Goal: Transaction & Acquisition: Purchase product/service

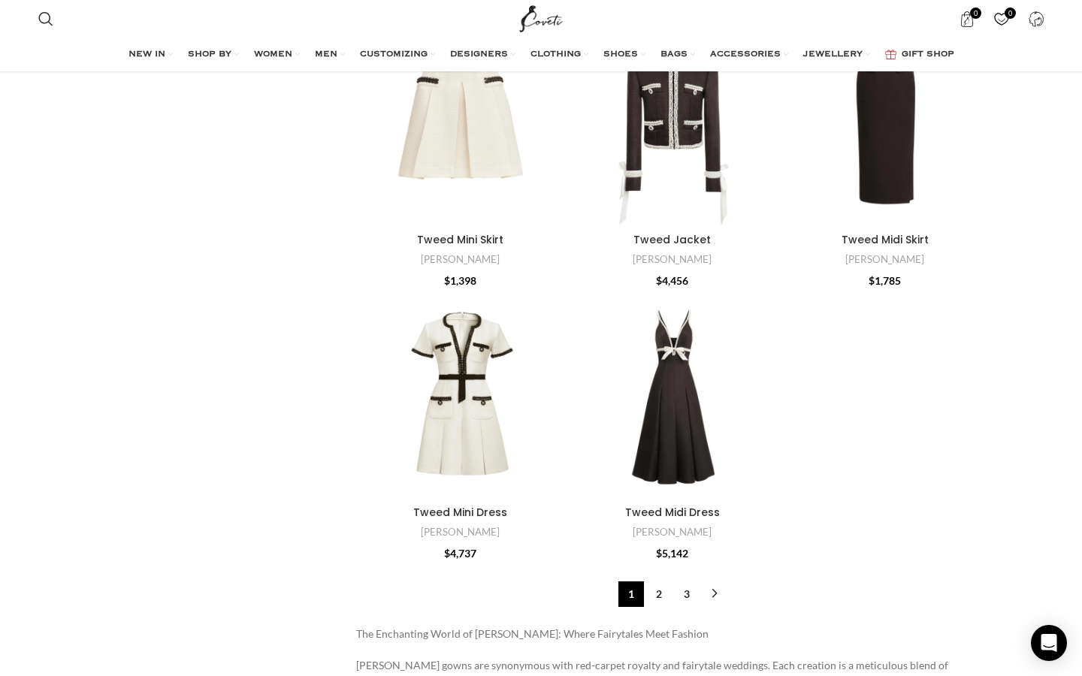
scroll to position [4522, 0]
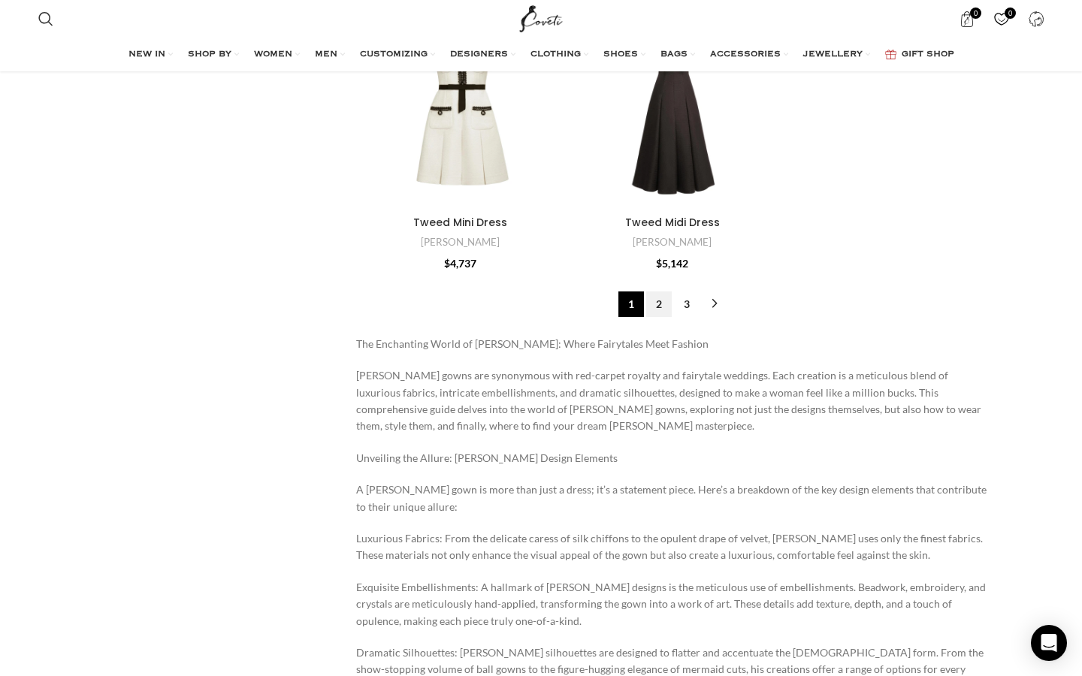
click at [661, 309] on link "2" at bounding box center [659, 305] width 26 height 26
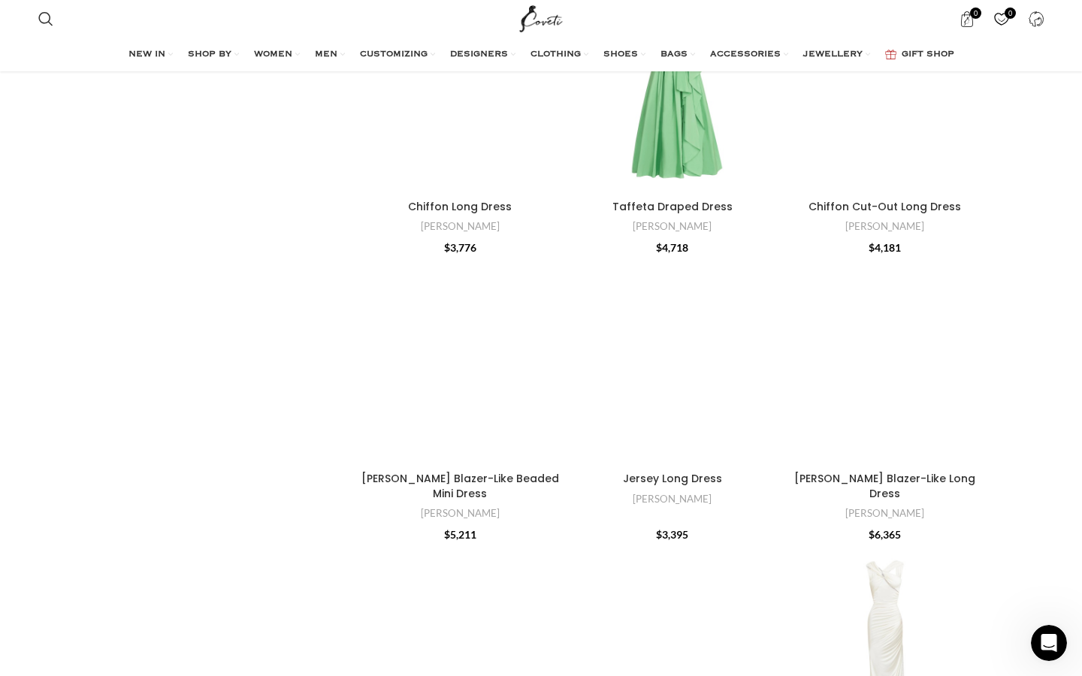
scroll to position [3160, 0]
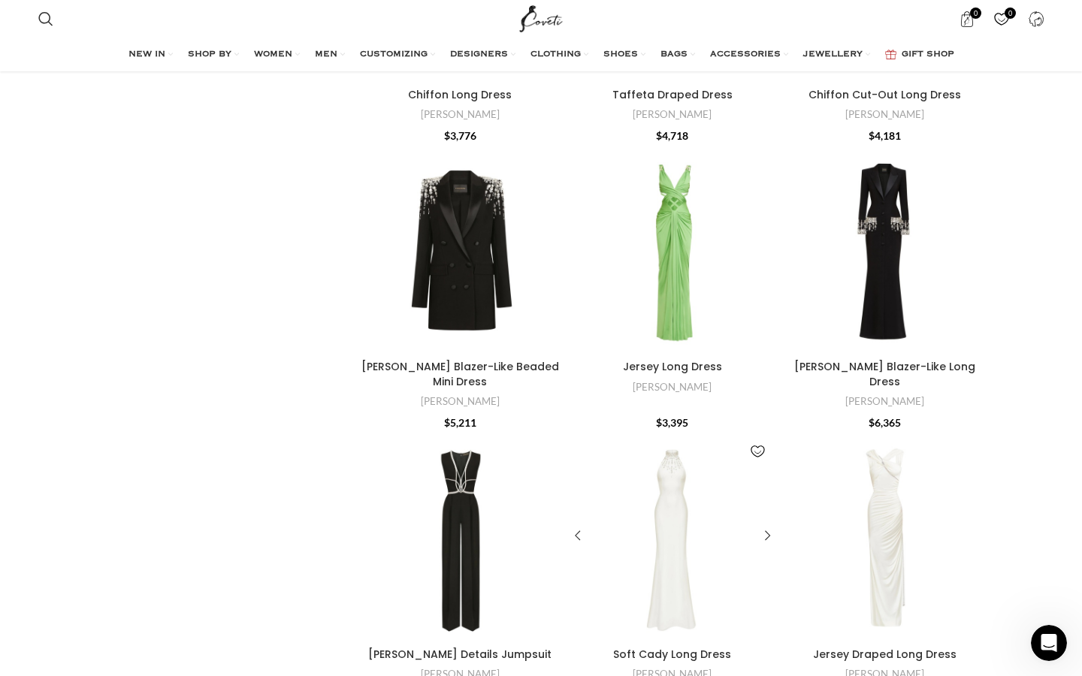
click at [682, 512] on div "Soft Cady Long Dress" at bounding box center [671, 537] width 41 height 208
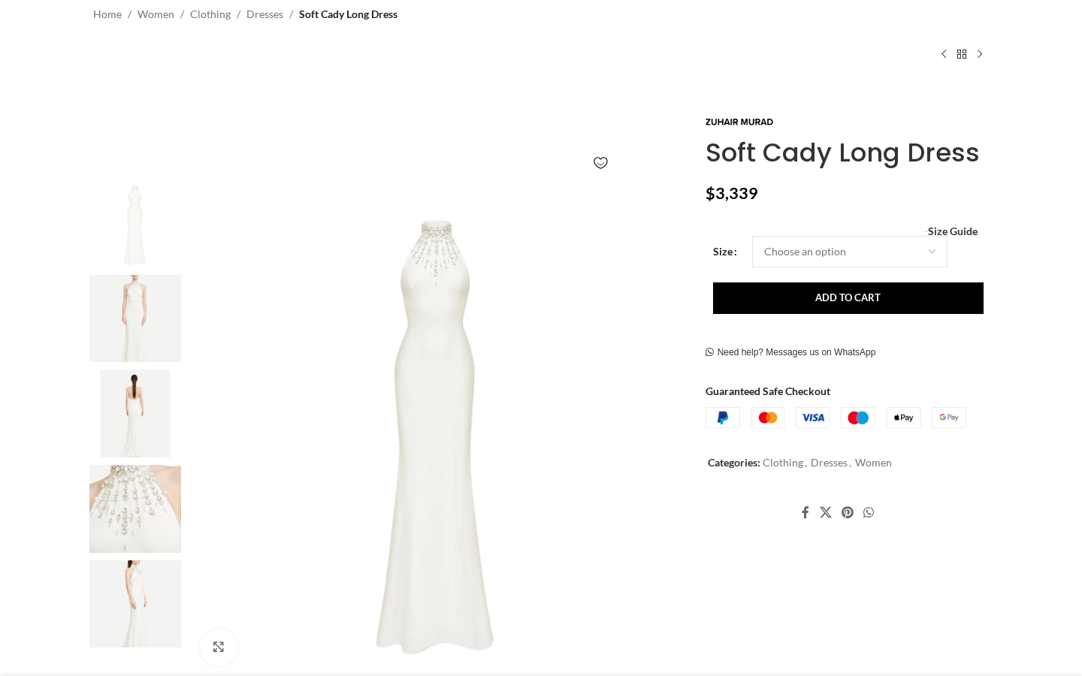
scroll to position [185, 0]
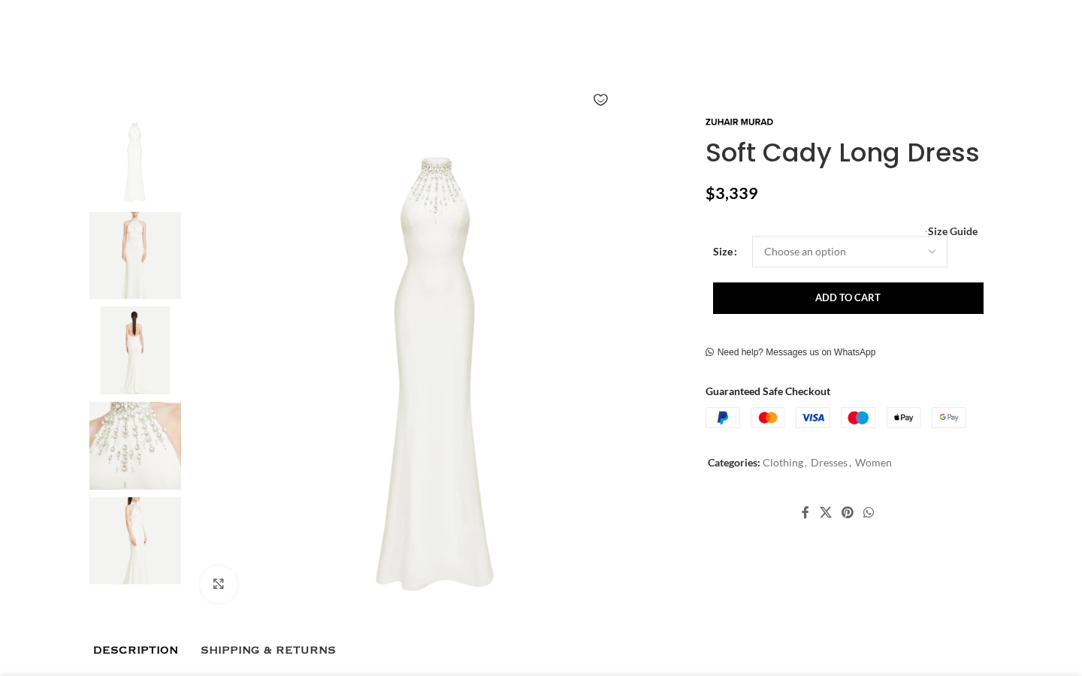
click at [130, 473] on img at bounding box center [135, 446] width 92 height 88
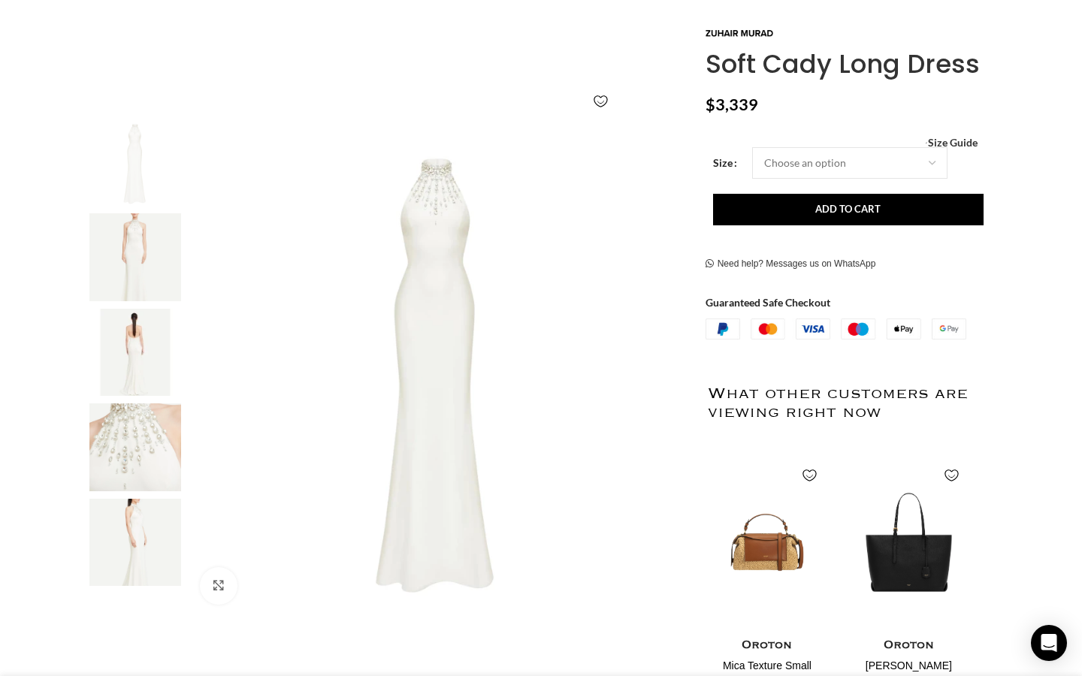
click at [153, 333] on img at bounding box center [135, 353] width 92 height 88
click at [135, 546] on img "5 / 5" at bounding box center [135, 543] width 92 height 88
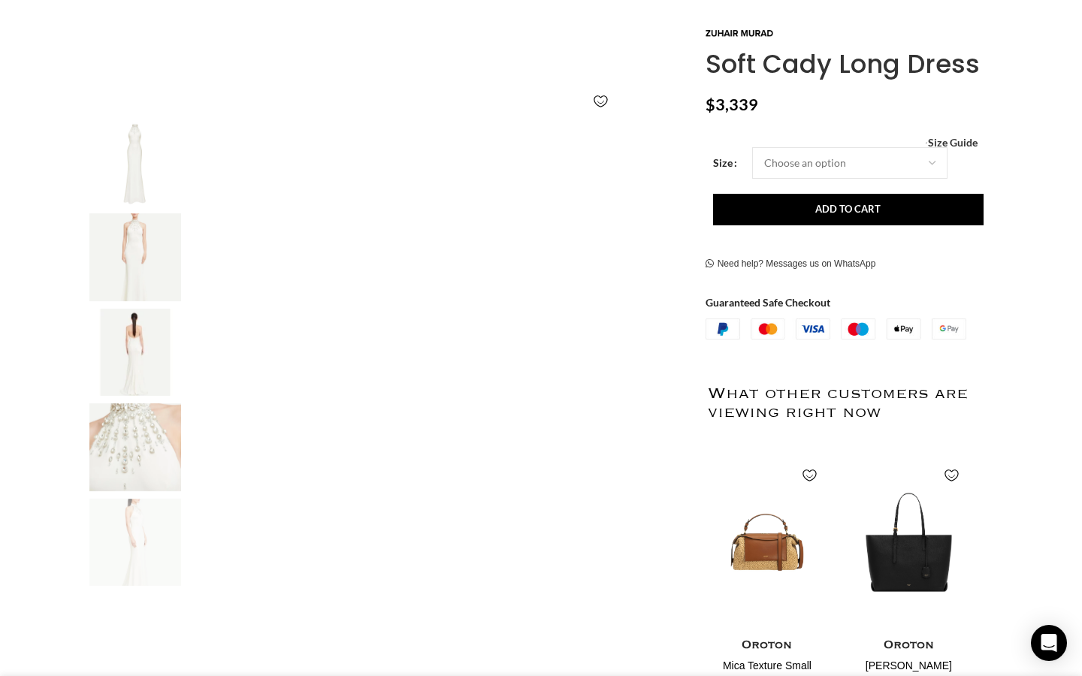
scroll to position [0, 316]
